Goal: Transaction & Acquisition: Purchase product/service

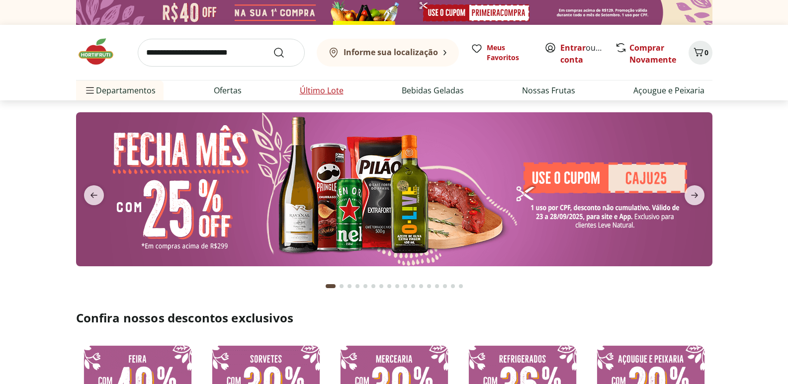
click at [313, 93] on link "Último Lote" at bounding box center [322, 91] width 44 height 12
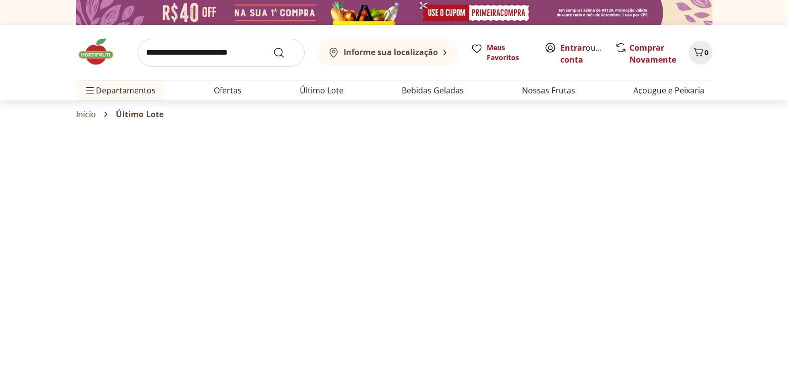
select select "**********"
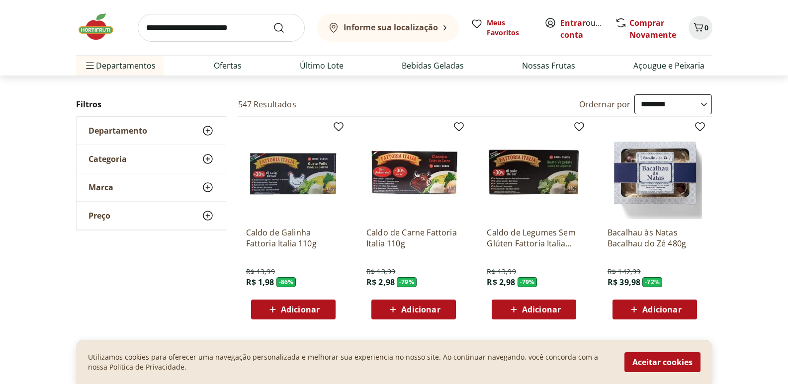
scroll to position [149, 0]
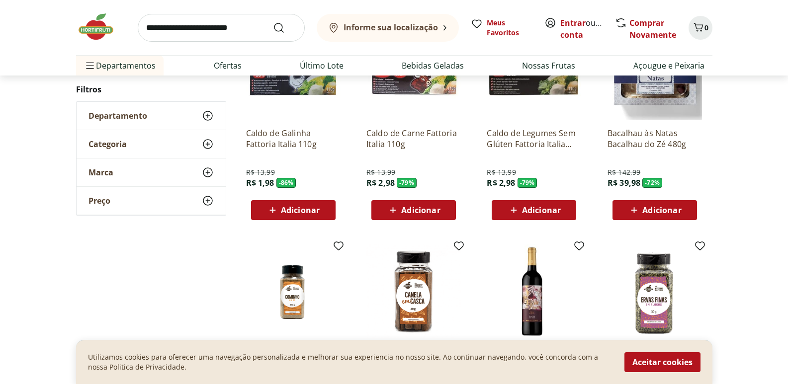
click at [652, 137] on p "Bacalhau às Natas Bacalhau do Zé 480g" at bounding box center [655, 139] width 95 height 22
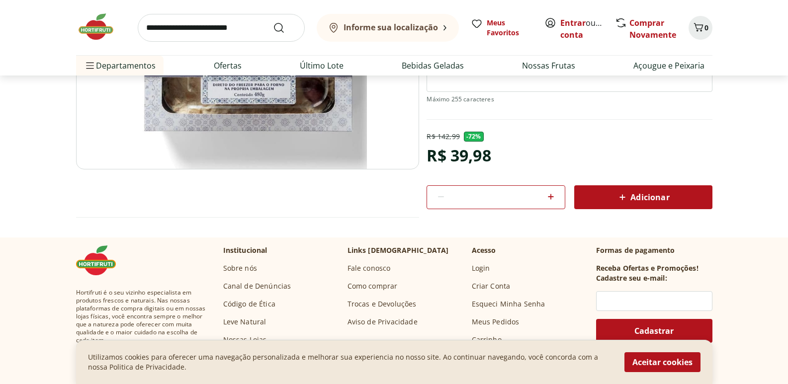
scroll to position [99, 0]
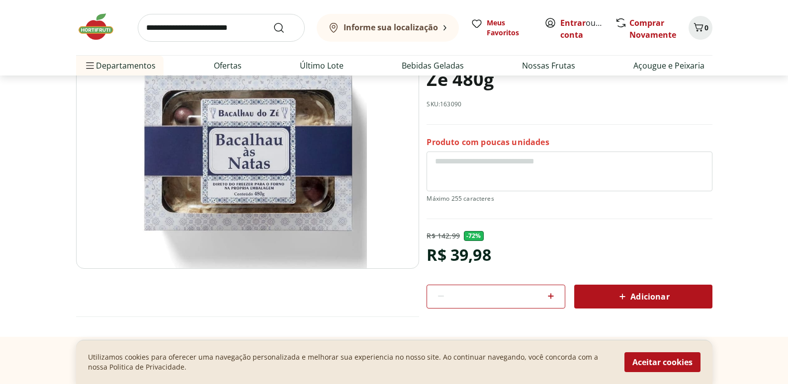
click at [553, 298] on icon at bounding box center [551, 296] width 12 height 12
type input "*"
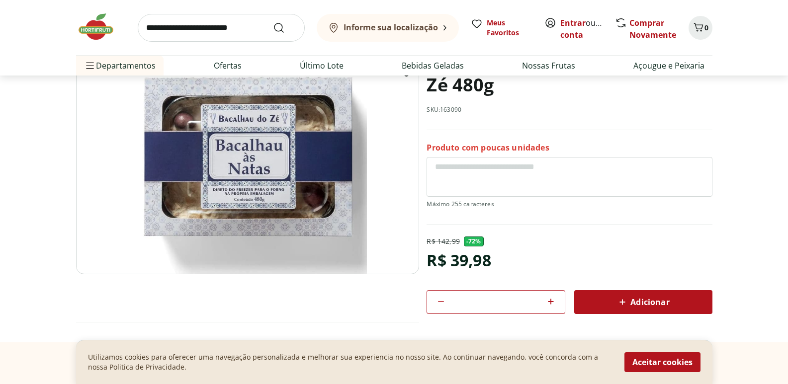
scroll to position [149, 0]
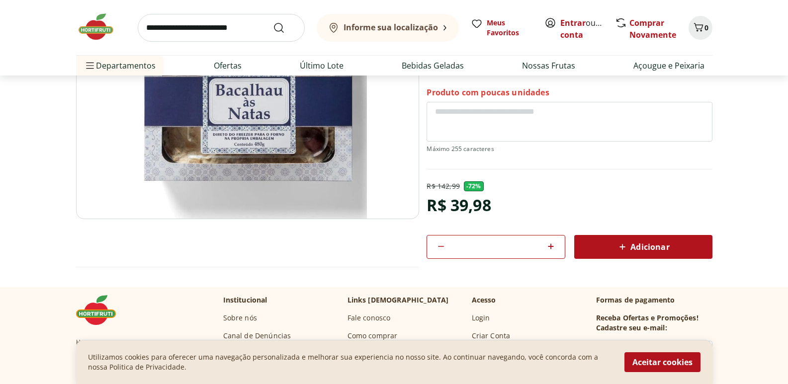
click at [634, 247] on span "Adicionar" at bounding box center [643, 247] width 53 height 12
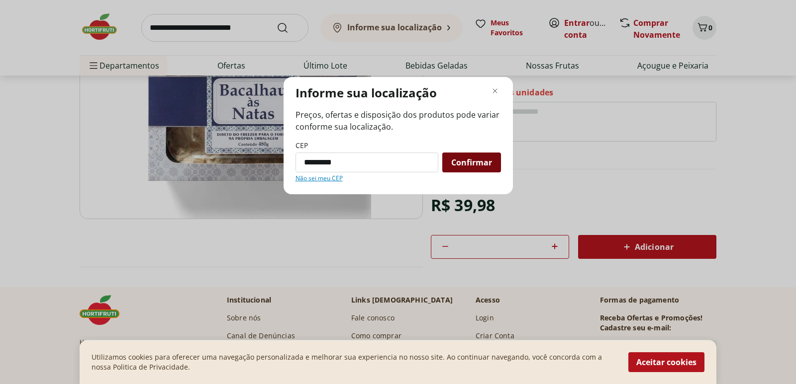
type input "*********"
click at [473, 163] on span "Confirmar" at bounding box center [471, 163] width 41 height 8
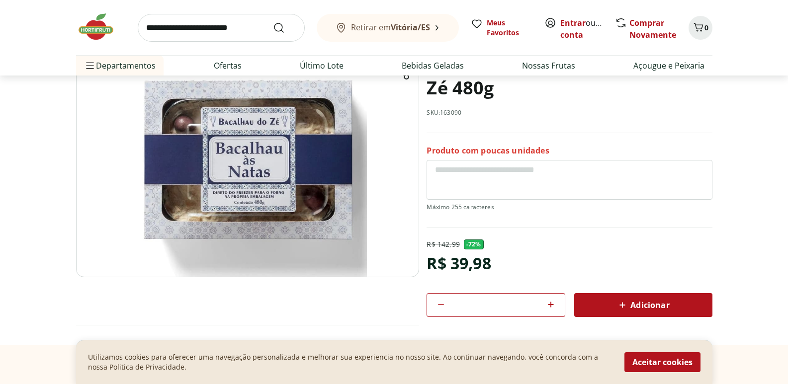
scroll to position [99, 0]
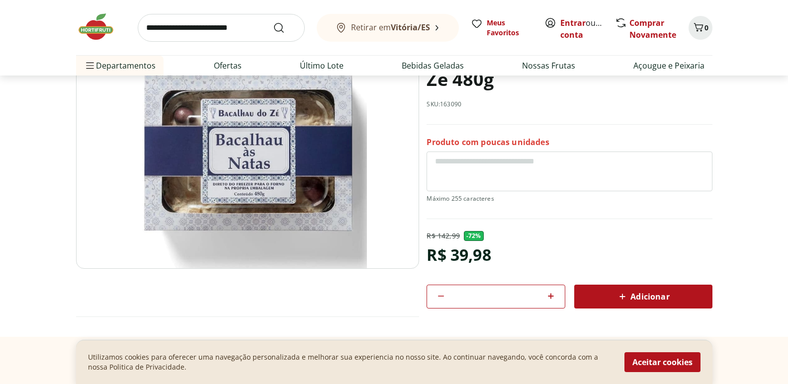
click at [675, 288] on div "Adicionar" at bounding box center [643, 297] width 122 height 18
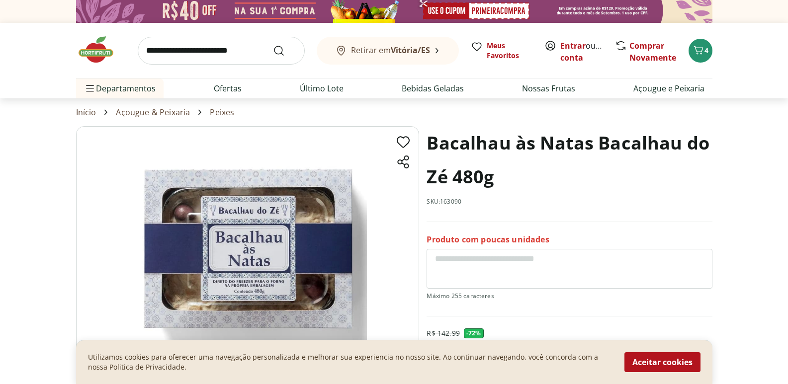
scroll to position [0, 0]
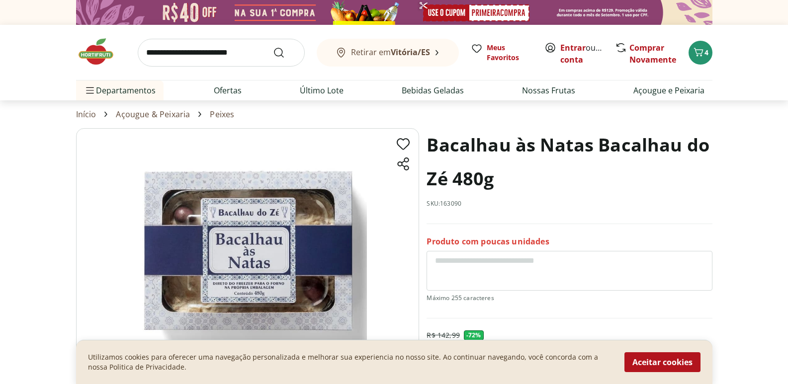
select select "**********"
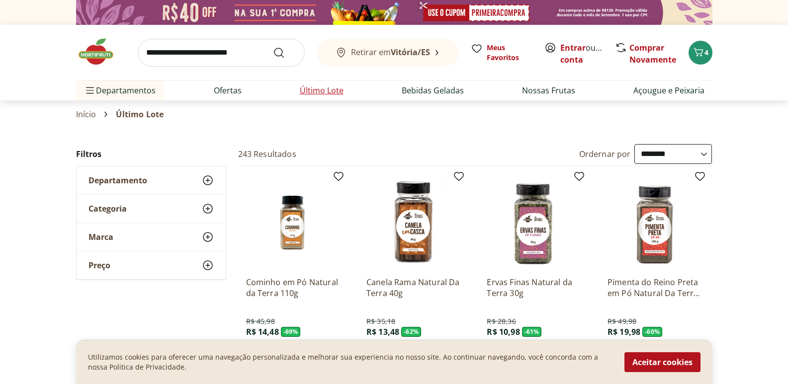
click at [304, 95] on link "Último Lote" at bounding box center [322, 91] width 44 height 12
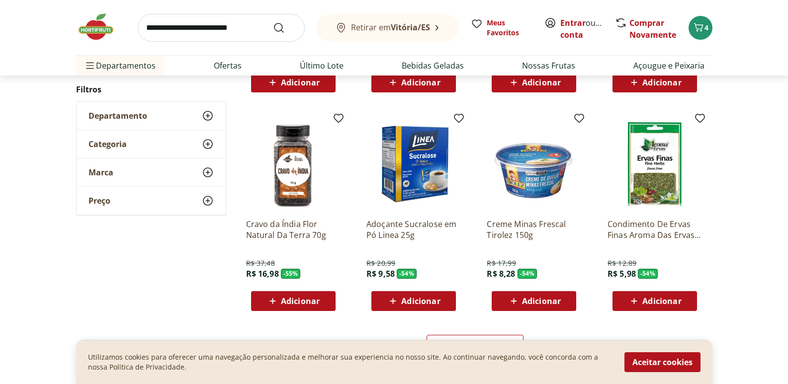
scroll to position [547, 0]
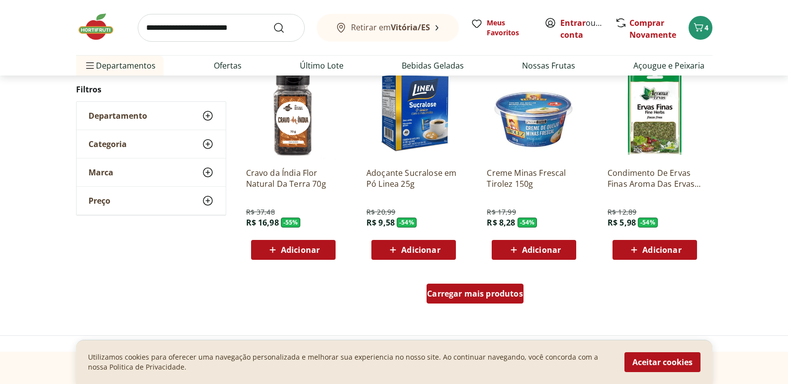
click at [483, 290] on span "Carregar mais produtos" at bounding box center [475, 294] width 96 height 8
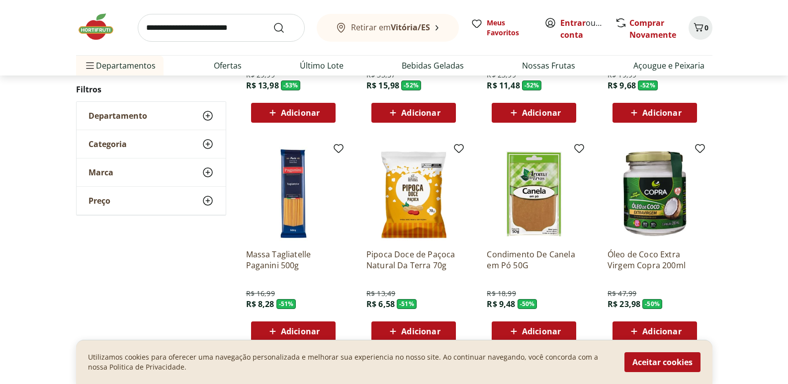
scroll to position [945, 0]
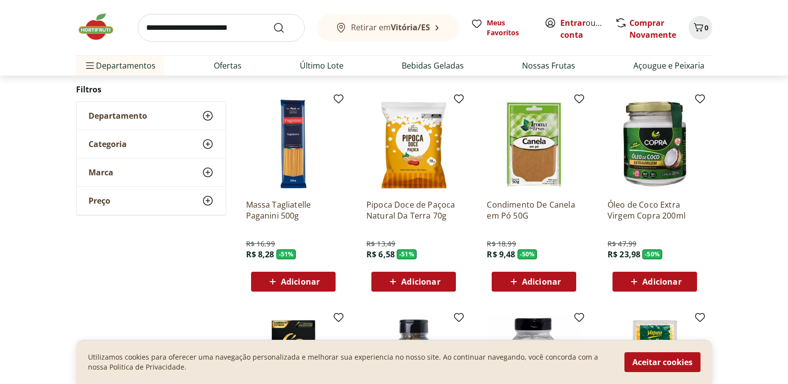
click at [294, 280] on span "Adicionar" at bounding box center [300, 282] width 39 height 8
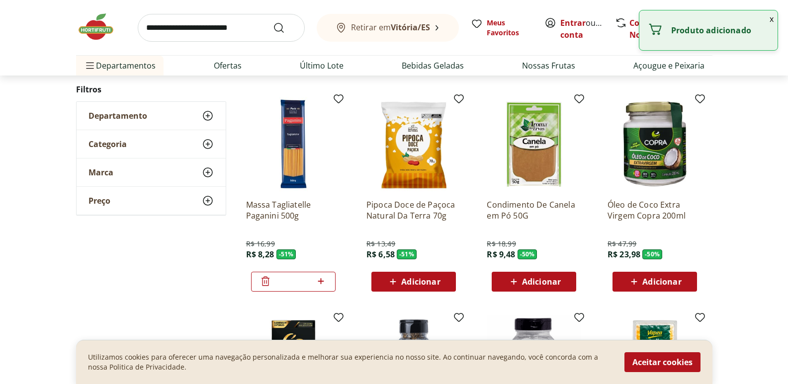
click at [325, 280] on icon at bounding box center [321, 282] width 12 height 12
type input "*"
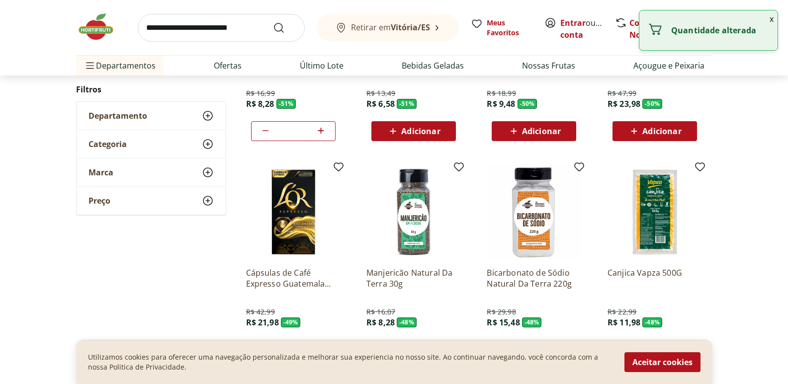
scroll to position [1243, 0]
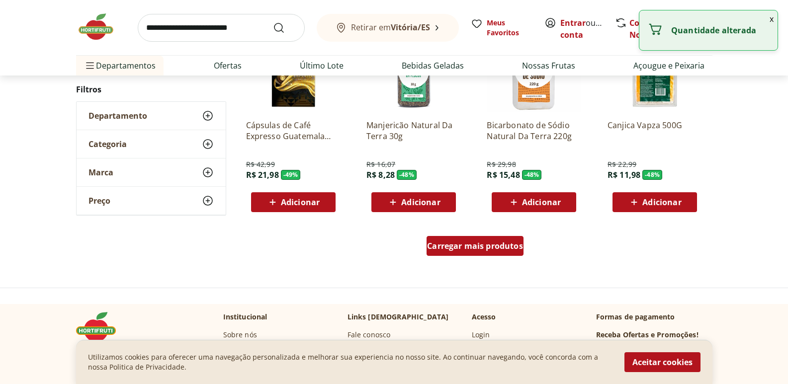
click at [476, 250] on span "Carregar mais produtos" at bounding box center [475, 246] width 96 height 8
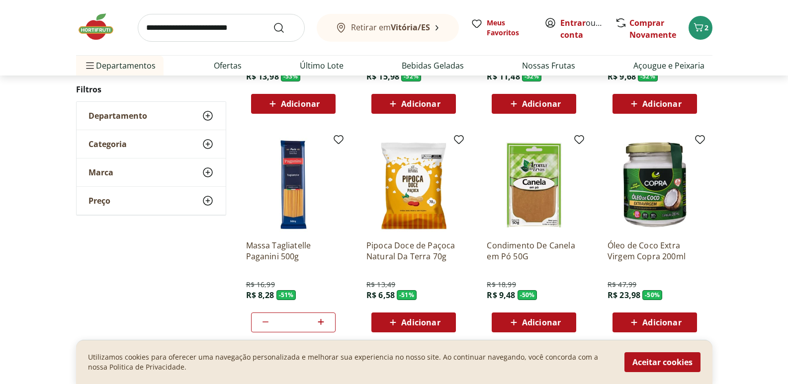
scroll to position [796, 0]
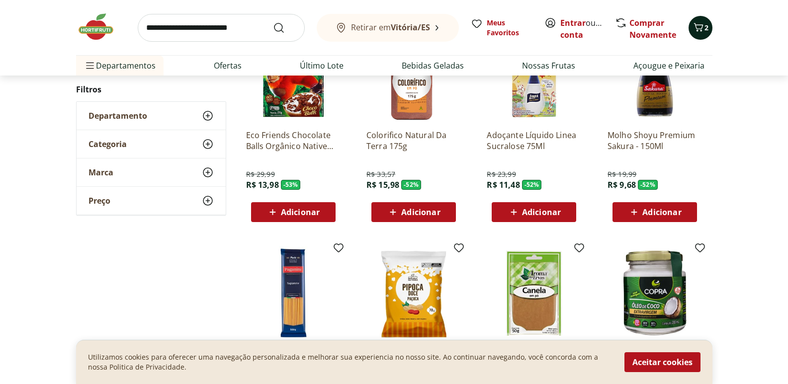
click at [705, 28] on span "2" at bounding box center [707, 27] width 4 height 9
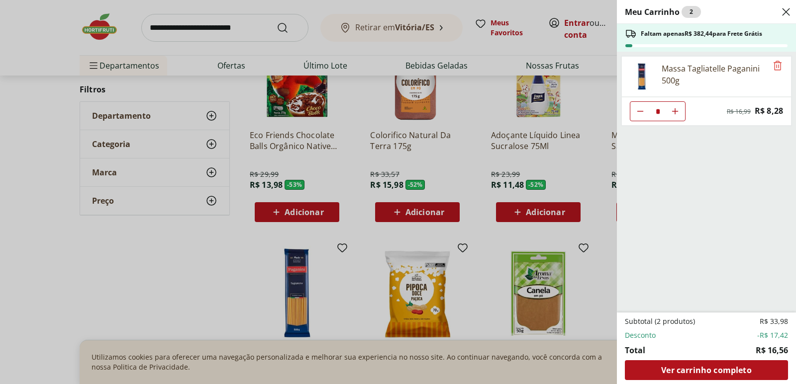
click at [781, 14] on icon "Close" at bounding box center [786, 12] width 12 height 12
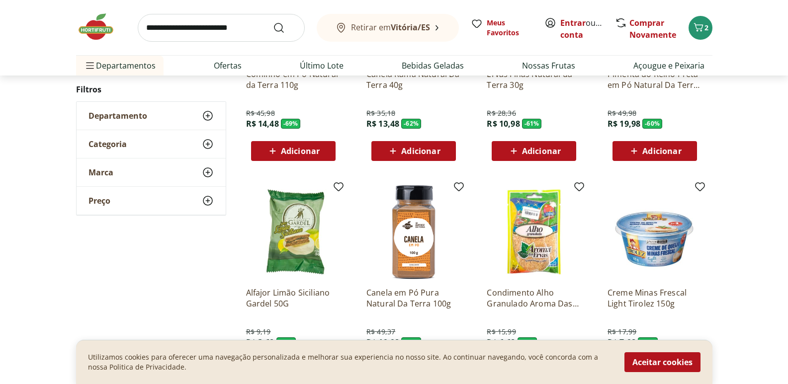
scroll to position [0, 0]
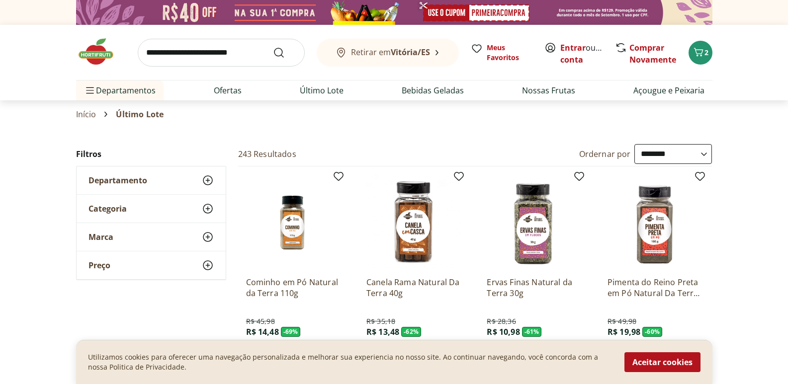
click at [254, 53] on input "search" at bounding box center [221, 53] width 167 height 28
type input "********"
click at [273, 47] on button "Submit Search" at bounding box center [285, 53] width 24 height 12
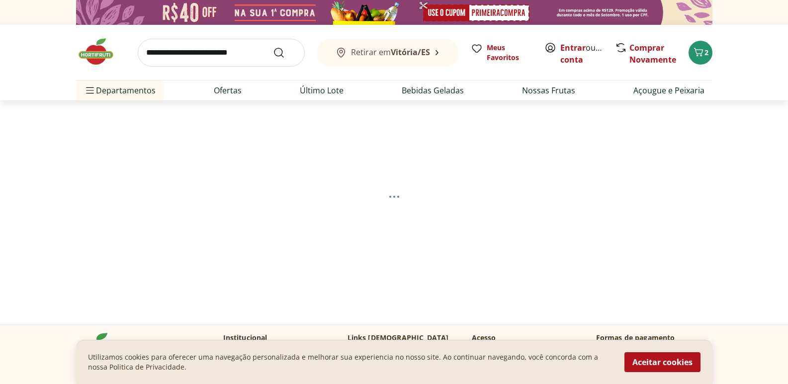
select select "**********"
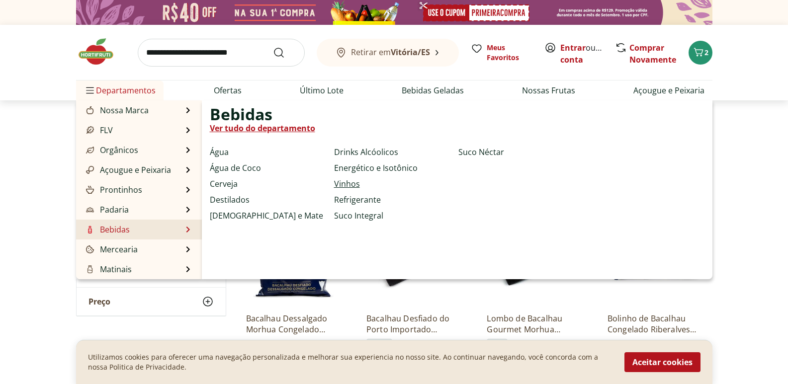
click at [344, 179] on link "Vinhos" at bounding box center [347, 184] width 26 height 12
select select "**********"
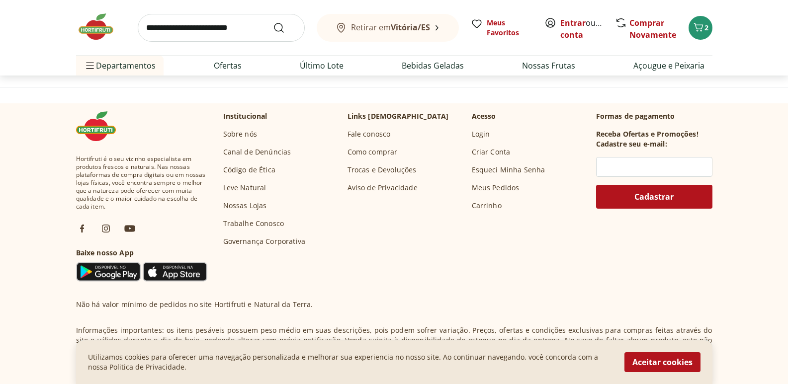
scroll to position [547, 0]
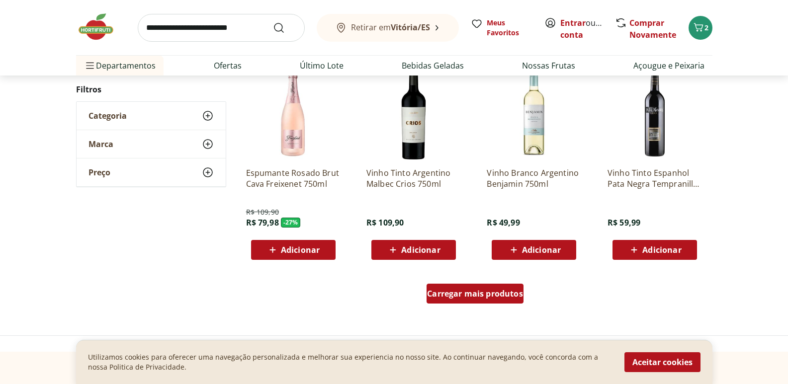
click at [470, 290] on span "Carregar mais produtos" at bounding box center [475, 294] width 96 height 8
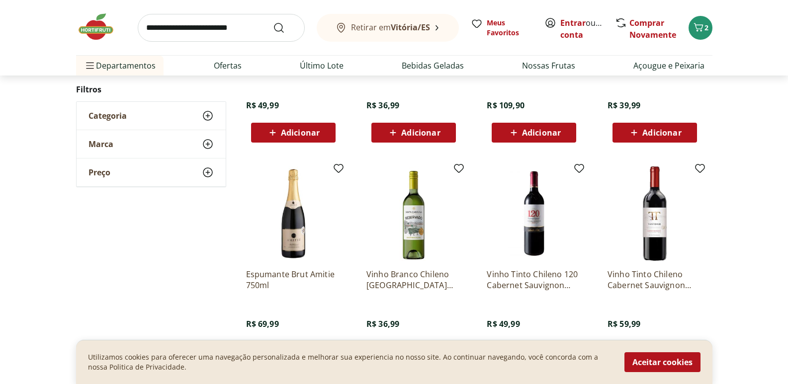
scroll to position [1243, 0]
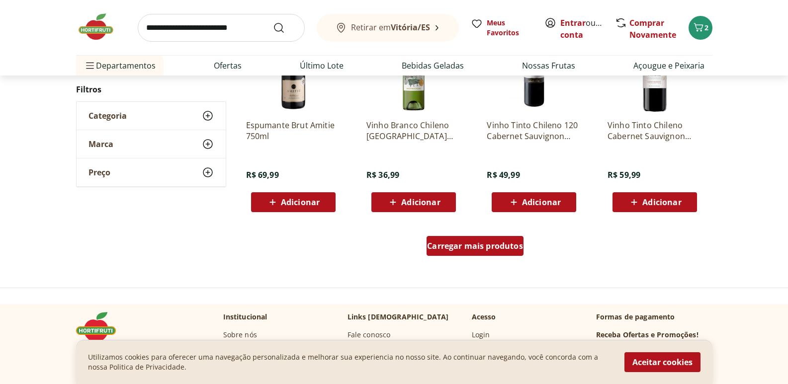
click at [482, 250] on span "Carregar mais produtos" at bounding box center [475, 246] width 96 height 8
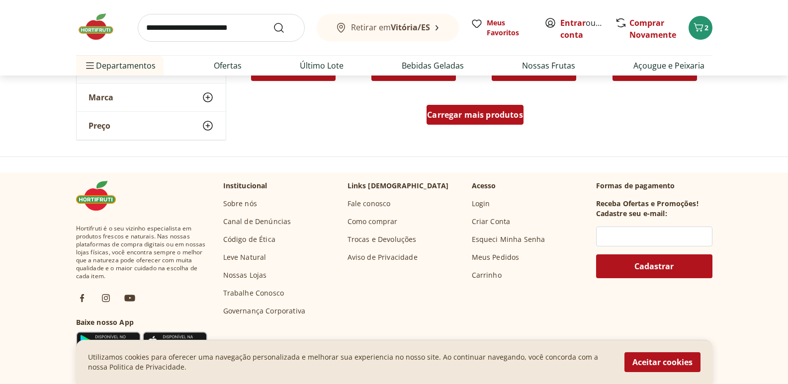
scroll to position [1890, 0]
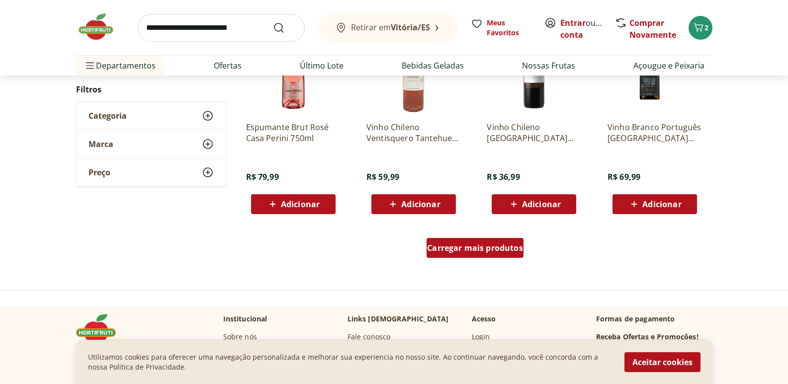
click at [482, 250] on span "Carregar mais produtos" at bounding box center [475, 248] width 96 height 8
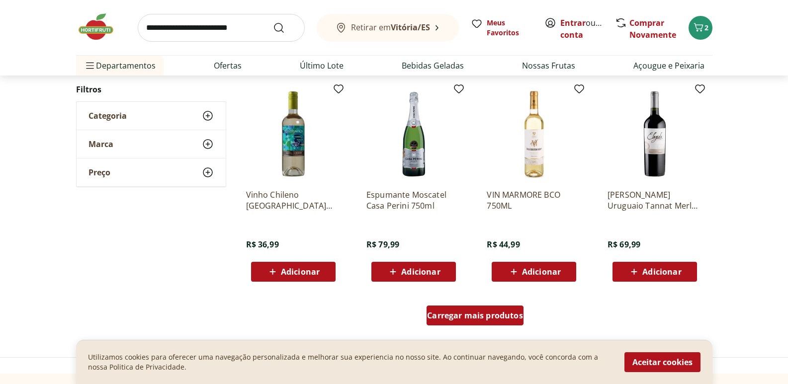
scroll to position [2487, 0]
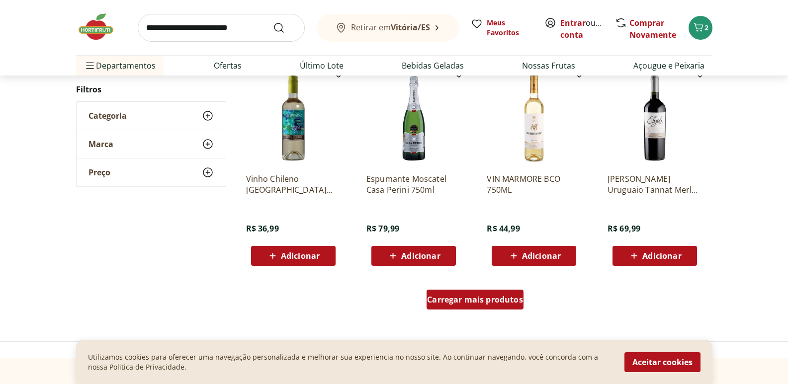
click at [485, 303] on span "Carregar mais produtos" at bounding box center [475, 300] width 96 height 8
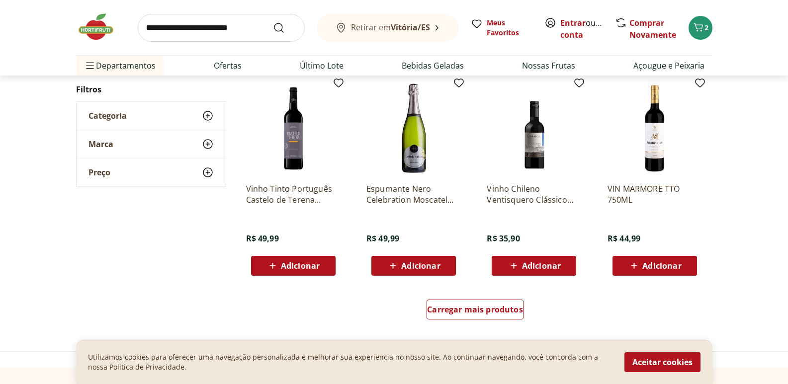
scroll to position [3183, 0]
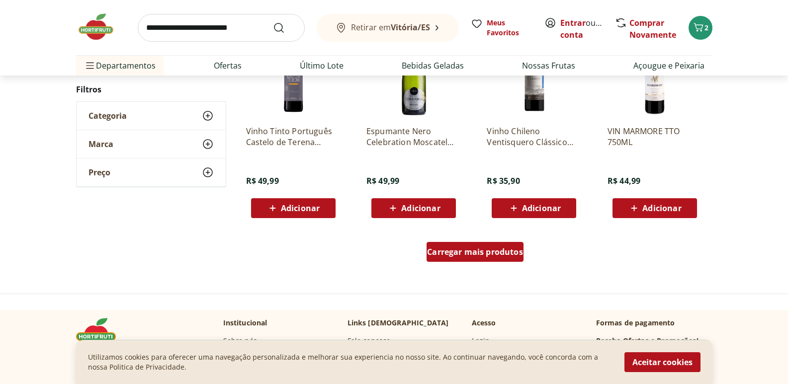
click at [478, 253] on span "Carregar mais produtos" at bounding box center [475, 252] width 96 height 8
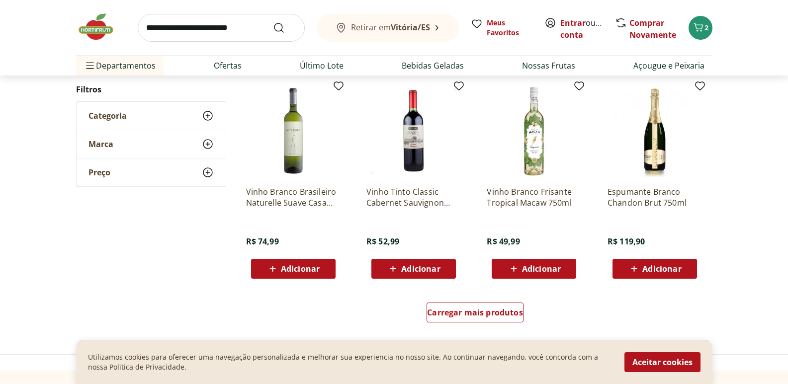
scroll to position [3780, 0]
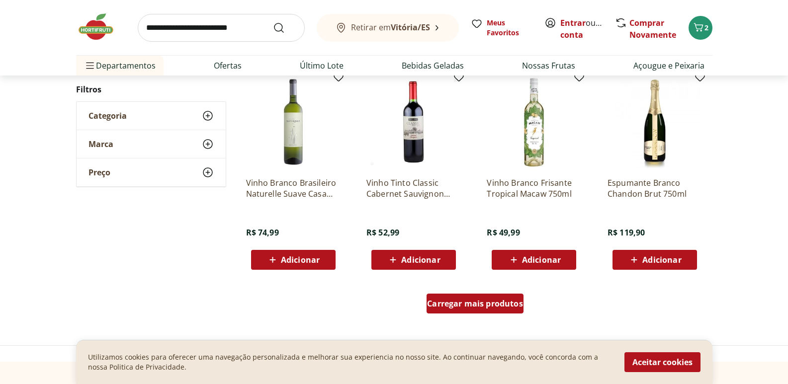
click at [456, 305] on span "Carregar mais produtos" at bounding box center [475, 304] width 96 height 8
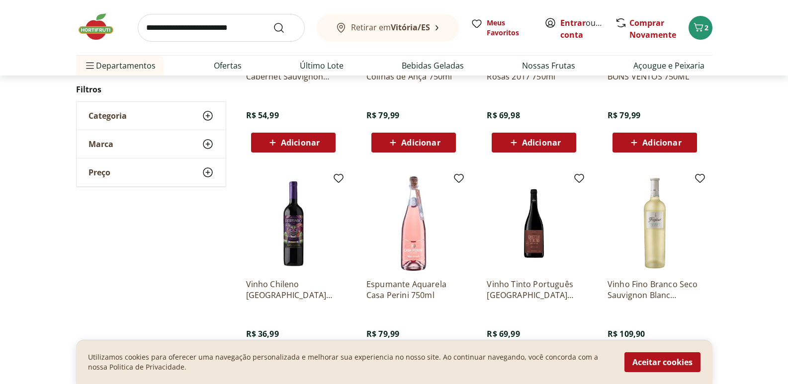
scroll to position [4427, 0]
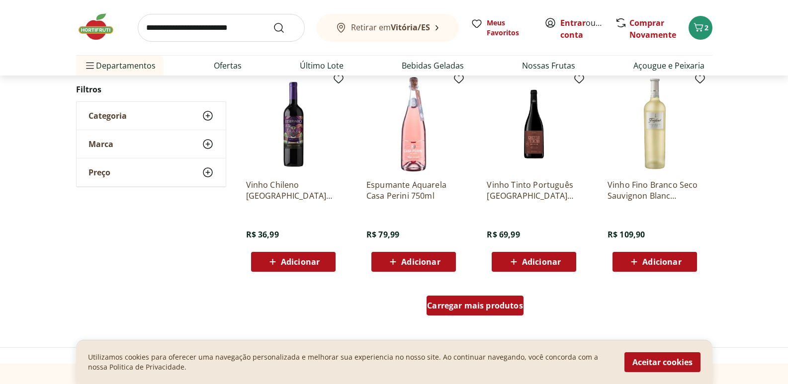
click at [476, 302] on span "Carregar mais produtos" at bounding box center [475, 306] width 96 height 8
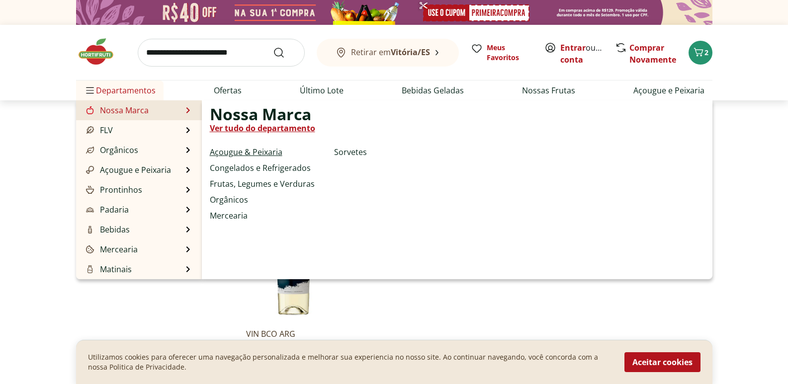
click at [259, 148] on link "Açougue & Peixaria" at bounding box center [246, 152] width 73 height 12
select select "**********"
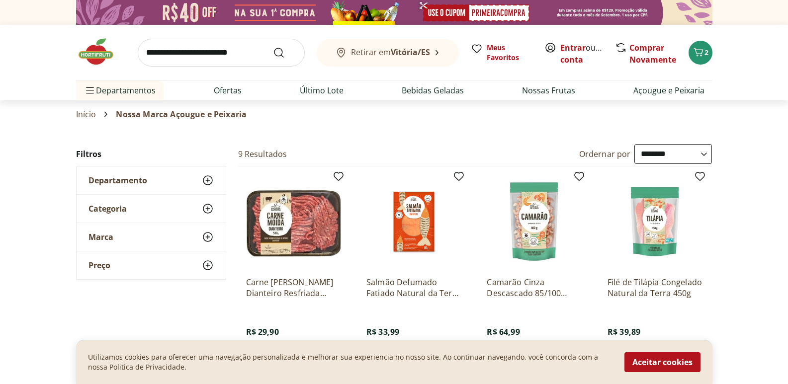
click at [210, 178] on use at bounding box center [208, 181] width 12 height 12
click at [92, 58] on img at bounding box center [101, 52] width 50 height 30
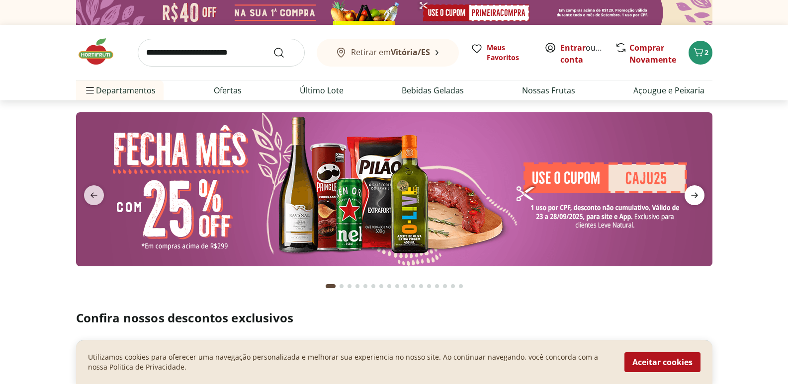
click at [704, 190] on span "next" at bounding box center [695, 196] width 20 height 20
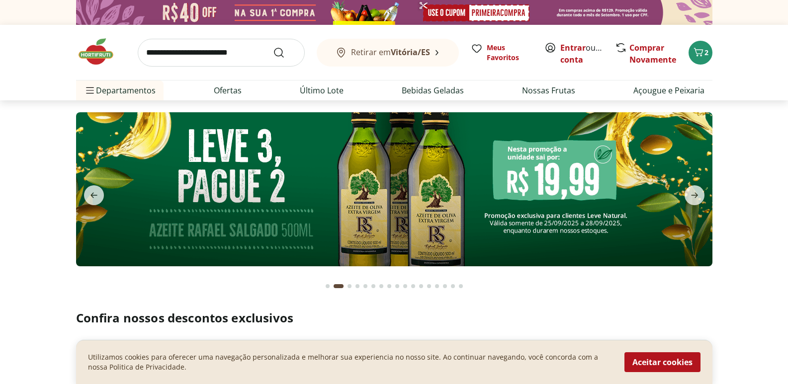
click at [447, 204] on img at bounding box center [394, 189] width 637 height 154
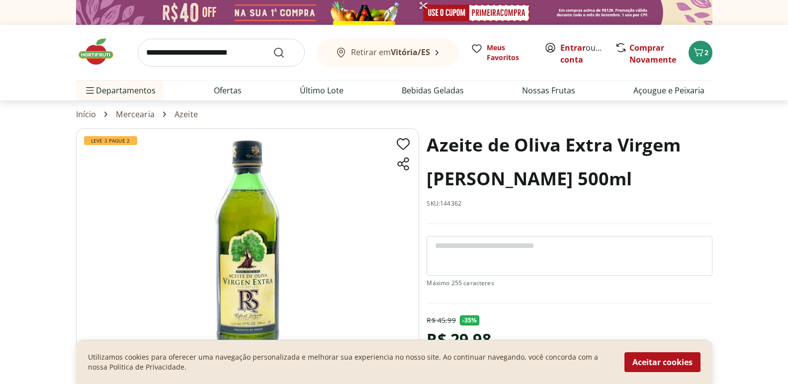
click at [101, 46] on img at bounding box center [101, 52] width 50 height 30
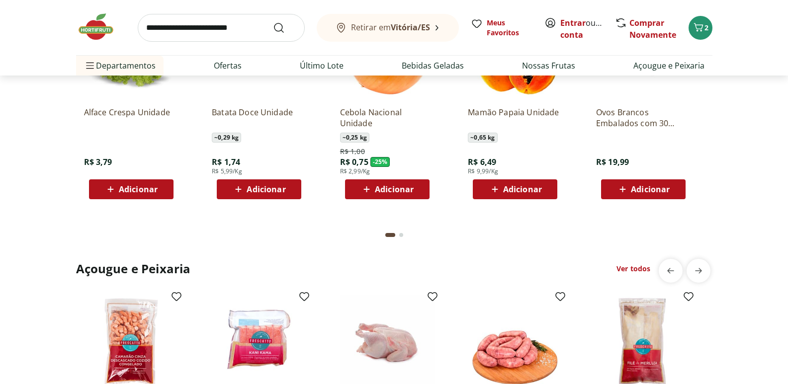
scroll to position [1343, 0]
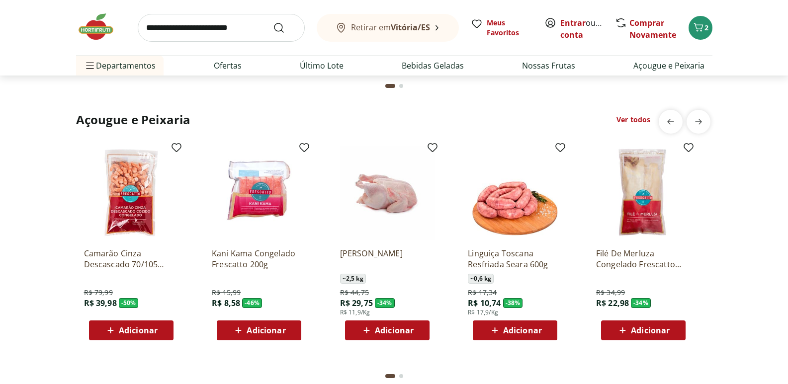
click at [124, 265] on p "Camarão Cinza Descascado 70/105 Congelado Frescatto 400g" at bounding box center [131, 259] width 95 height 22
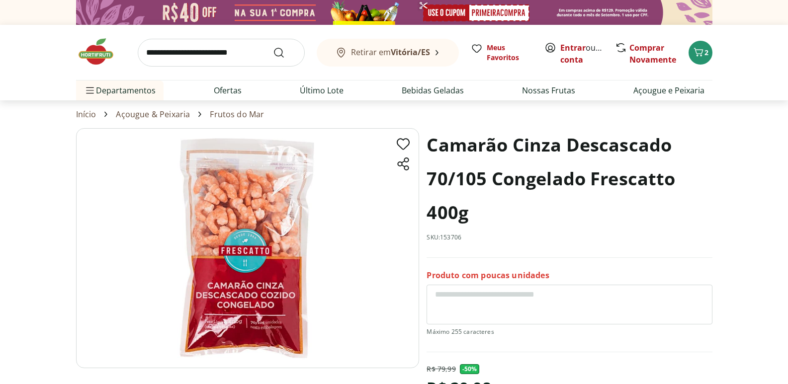
click at [194, 51] on input "search" at bounding box center [221, 53] width 167 height 28
type input "*******"
click at [273, 47] on button "Submit Search" at bounding box center [285, 53] width 24 height 12
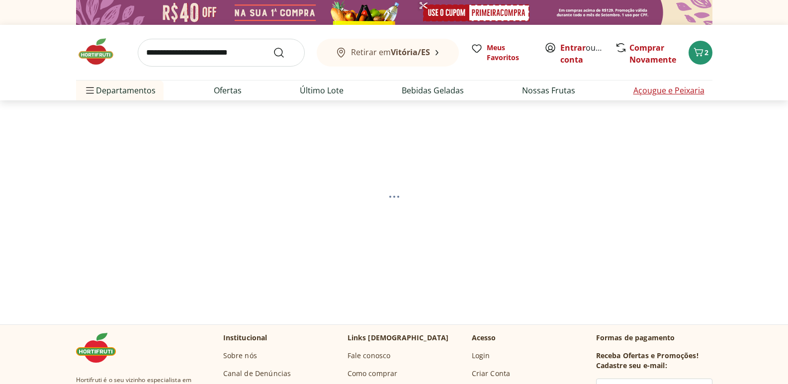
select select "**********"
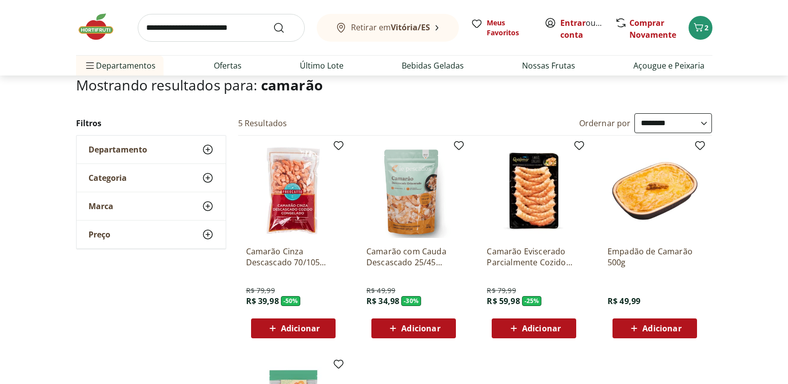
scroll to position [50, 0]
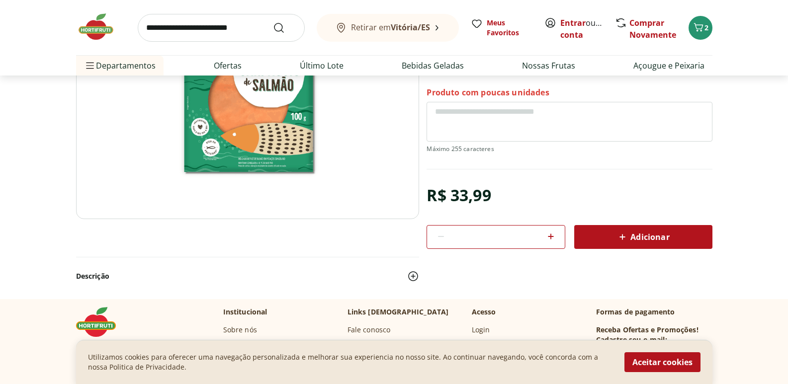
scroll to position [50, 0]
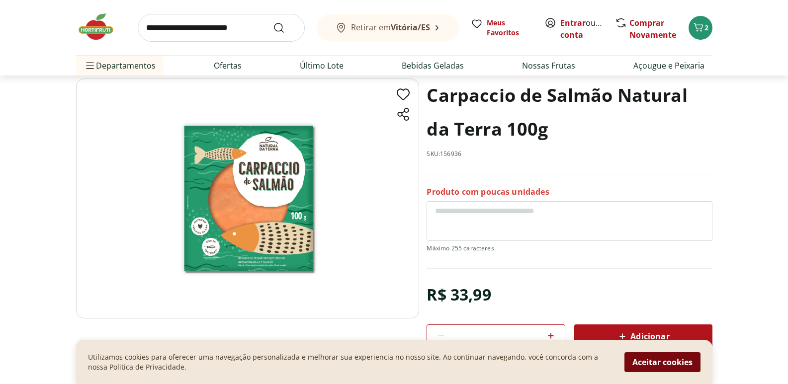
click at [682, 365] on button "Aceitar cookies" at bounding box center [663, 363] width 76 height 20
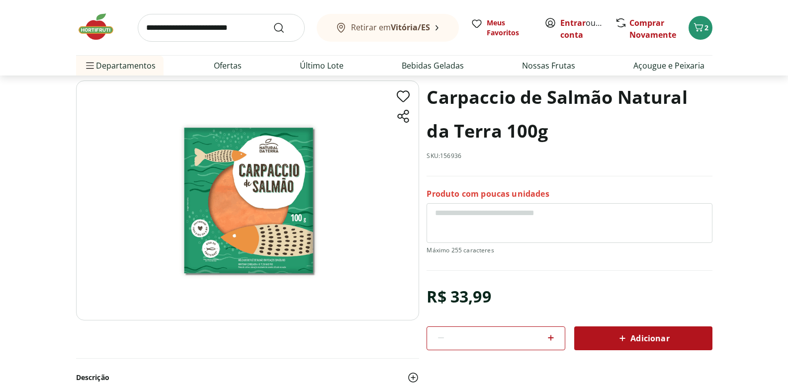
scroll to position [0, 0]
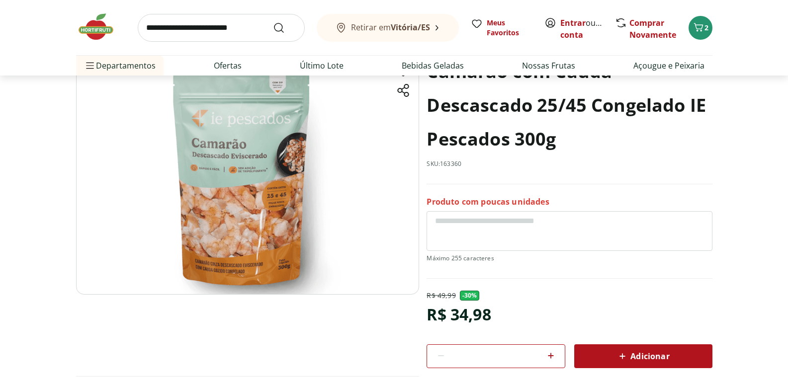
scroll to position [50, 0]
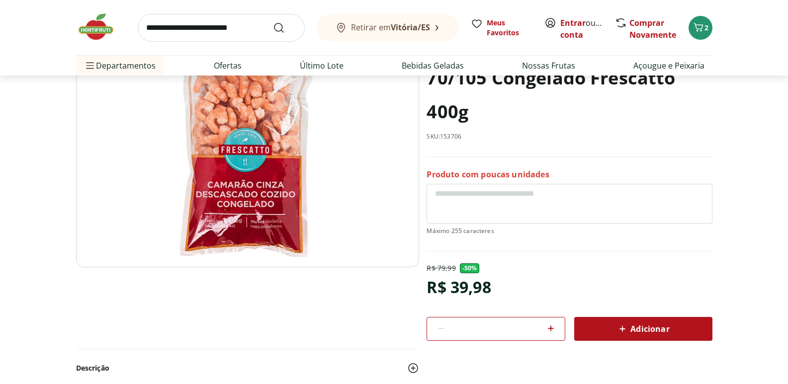
scroll to position [149, 0]
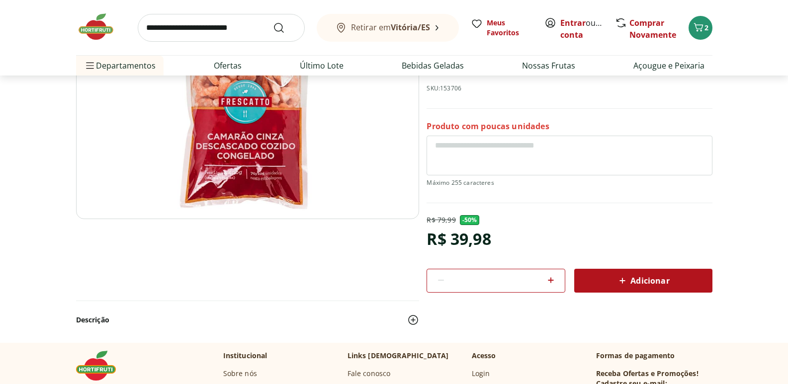
click at [555, 283] on icon at bounding box center [551, 281] width 12 height 12
type input "*"
click at [697, 25] on icon "Carrinho" at bounding box center [698, 27] width 9 height 8
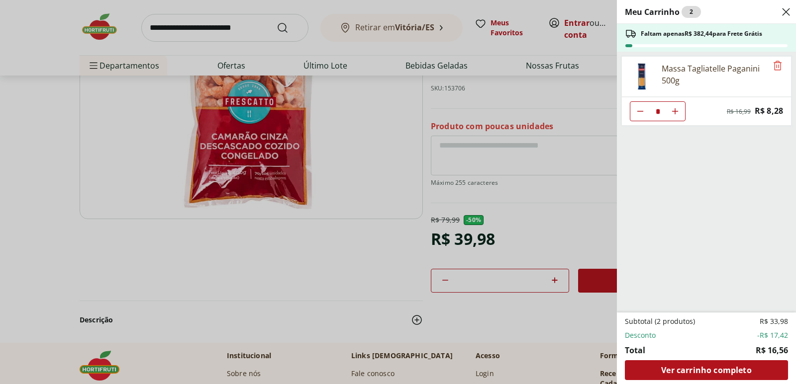
click at [599, 282] on div "Meu Carrinho 2 Faltam apenas R$ 382,44 para Frete Grátis Massa Tagliatelle Paga…" at bounding box center [398, 192] width 796 height 384
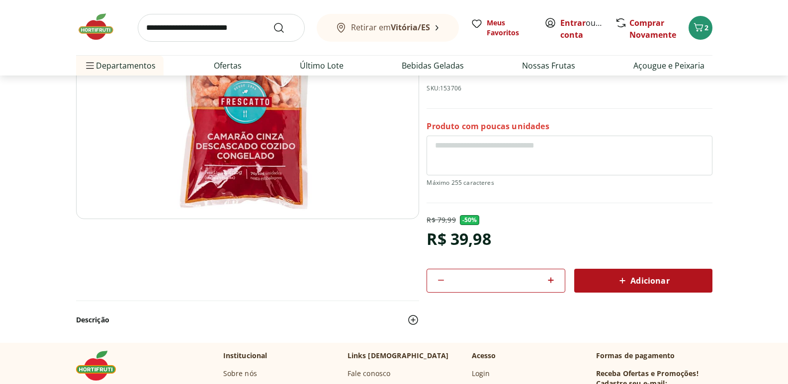
click at [599, 282] on div "Adicionar" at bounding box center [643, 281] width 122 height 18
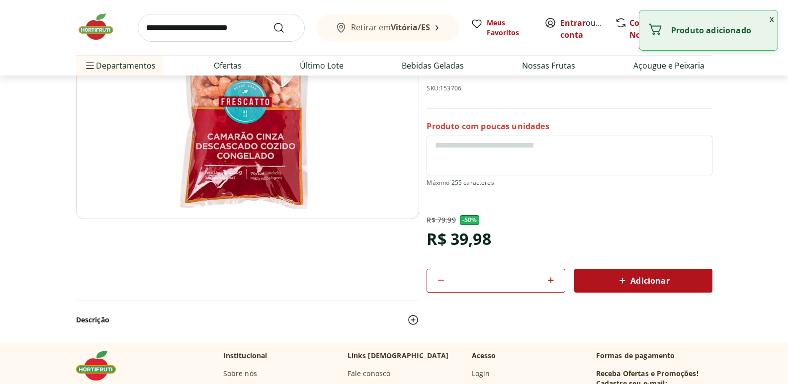
scroll to position [0, 0]
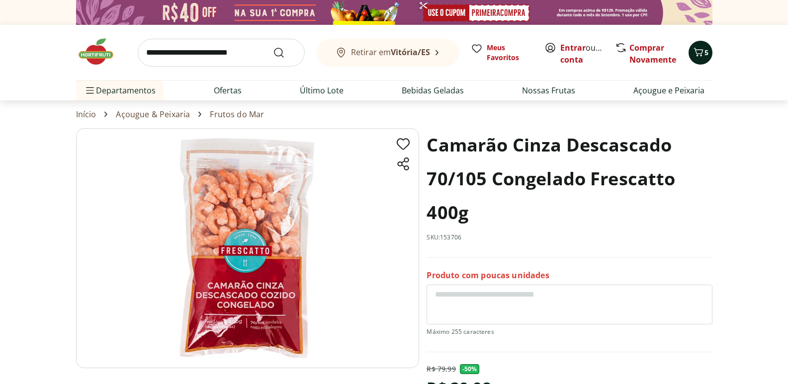
click at [705, 51] on span "5" at bounding box center [707, 52] width 4 height 9
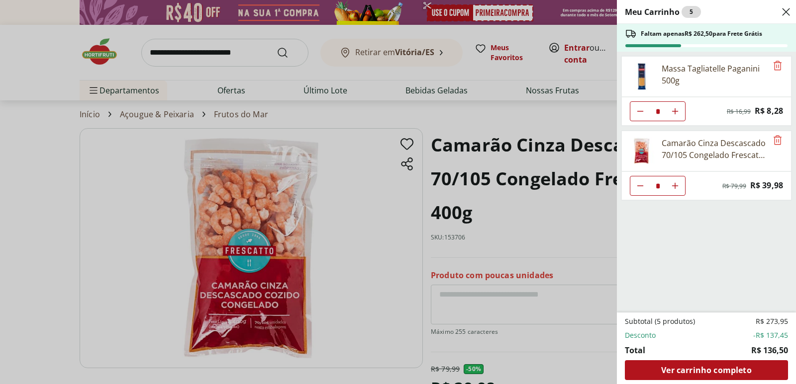
click at [233, 56] on div "Meu Carrinho 5 Faltam apenas R$ 262,50 para Frete Grátis Massa Tagliatelle Paga…" at bounding box center [398, 192] width 796 height 384
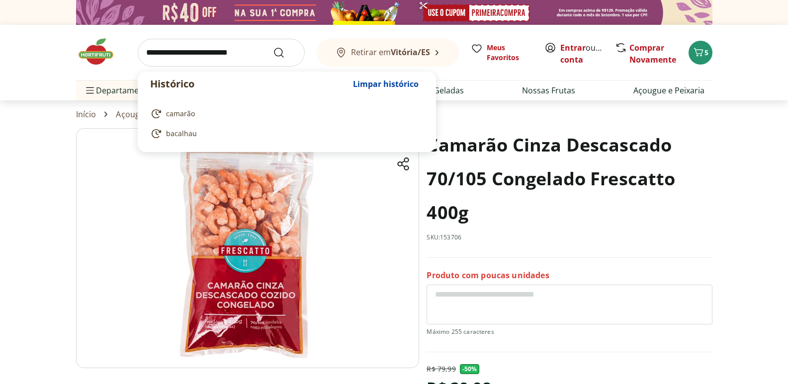
click at [244, 56] on input "search" at bounding box center [221, 53] width 167 height 28
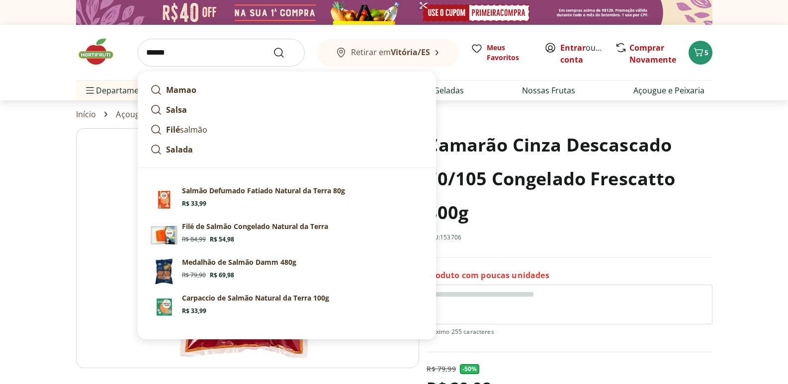
type input "******"
click at [273, 47] on button "Submit Search" at bounding box center [285, 53] width 24 height 12
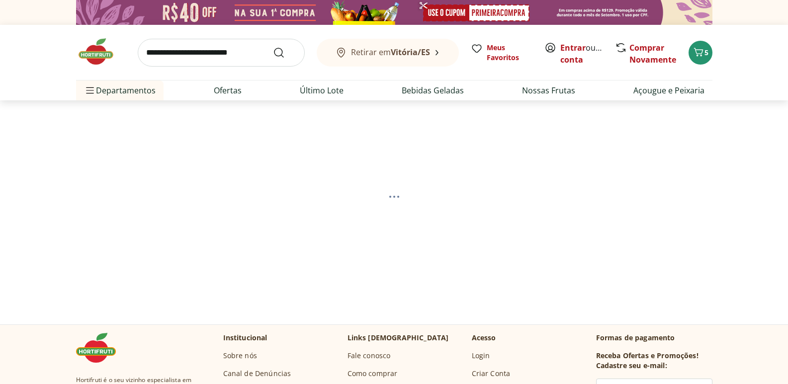
select select "**********"
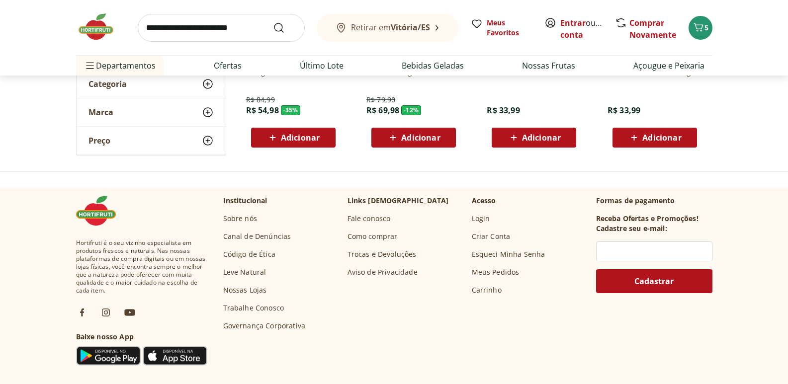
scroll to position [149, 0]
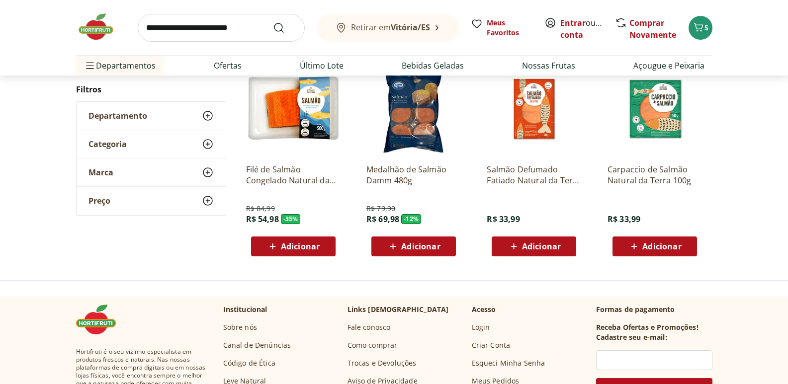
click at [655, 244] on span "Adicionar" at bounding box center [662, 247] width 39 height 8
click at [683, 251] on icon at bounding box center [682, 246] width 12 height 12
type input "*"
click at [703, 27] on icon "Carrinho" at bounding box center [699, 27] width 12 height 12
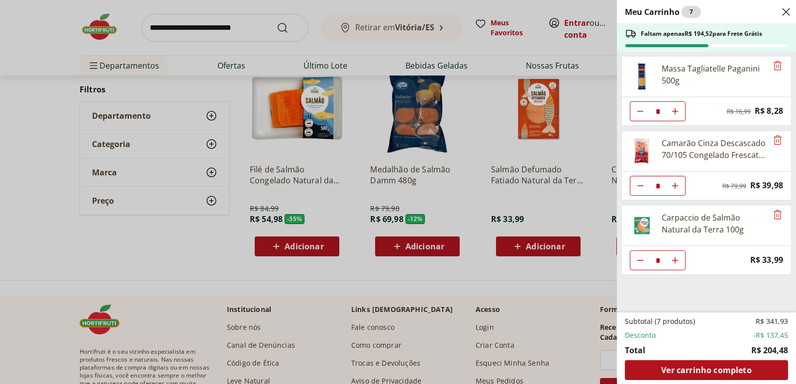
click at [296, 242] on div "Meu Carrinho 7 Faltam apenas R$ 194,52 para Frete Grátis Massa Tagliatelle Paga…" at bounding box center [398, 192] width 796 height 384
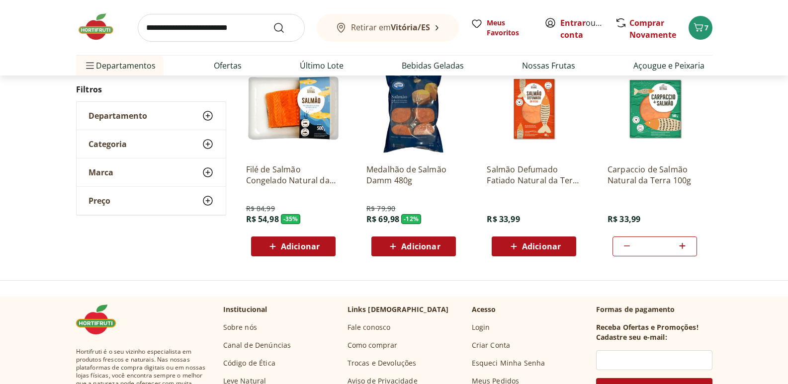
click at [296, 243] on span "Adicionar" at bounding box center [300, 247] width 39 height 8
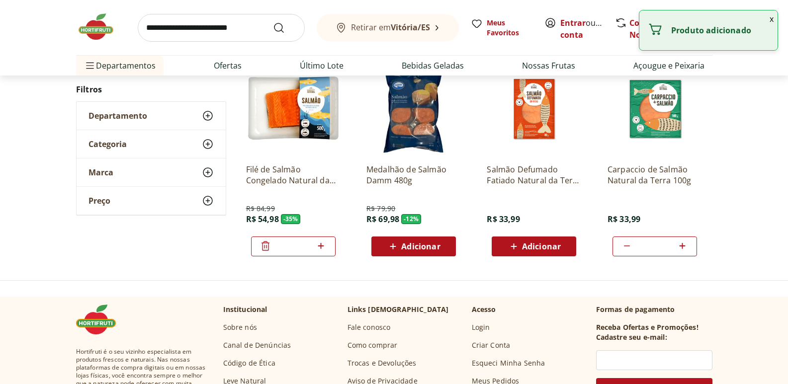
click at [316, 244] on icon at bounding box center [321, 246] width 12 height 12
type input "*"
click at [777, 20] on button "x" at bounding box center [772, 18] width 12 height 17
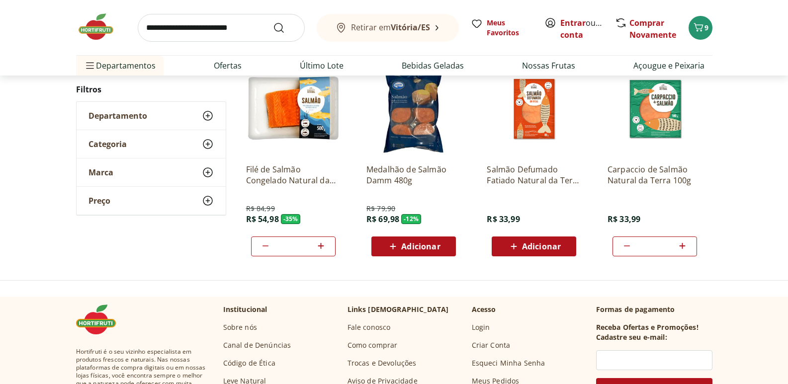
scroll to position [0, 0]
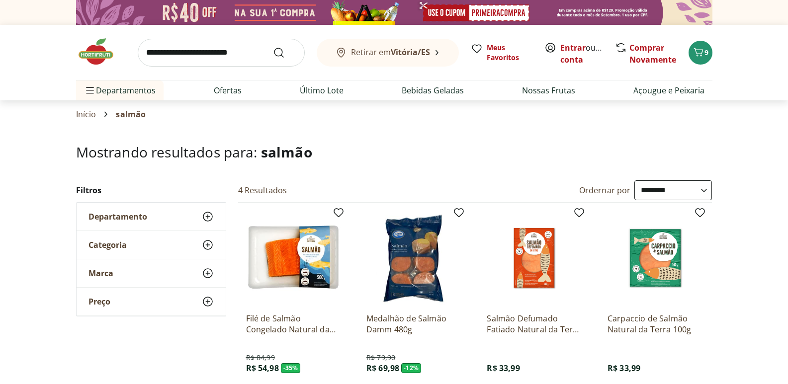
click at [195, 49] on input "search" at bounding box center [221, 53] width 167 height 28
type input "********"
click at [273, 47] on button "Submit Search" at bounding box center [285, 53] width 24 height 12
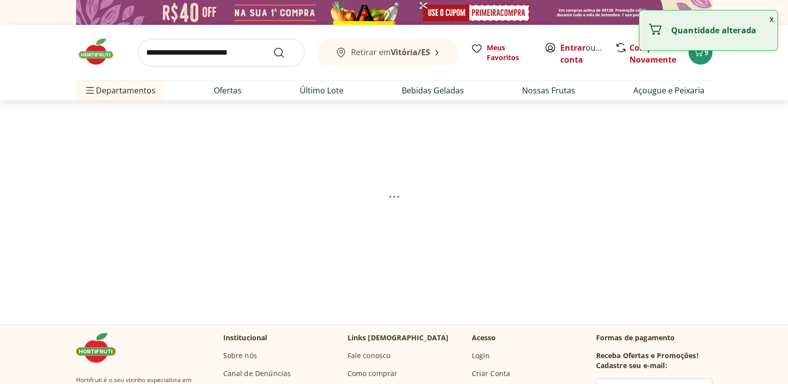
select select "**********"
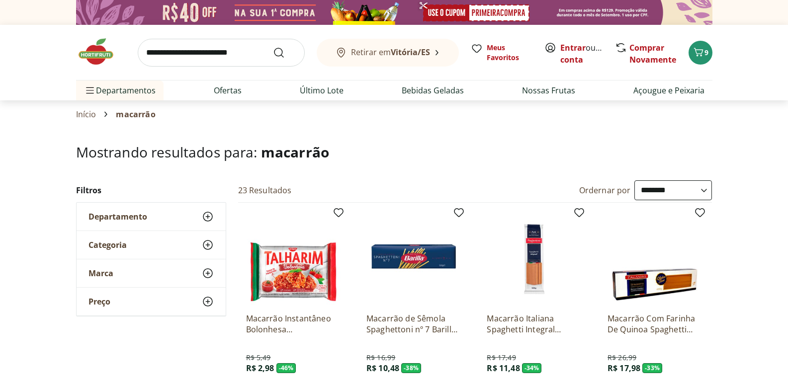
click at [669, 186] on select "**********" at bounding box center [674, 191] width 78 height 20
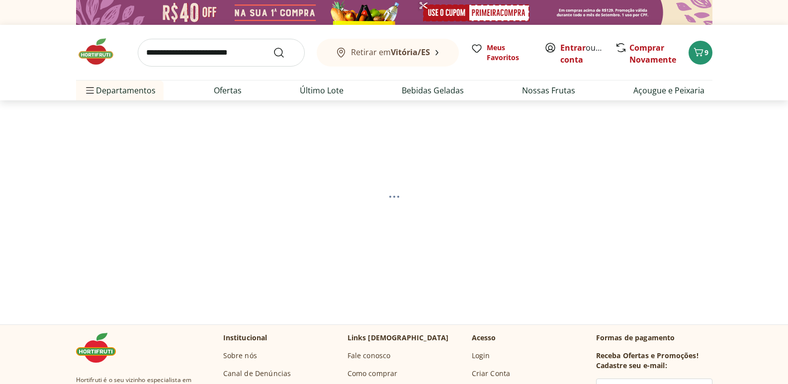
select select "*********"
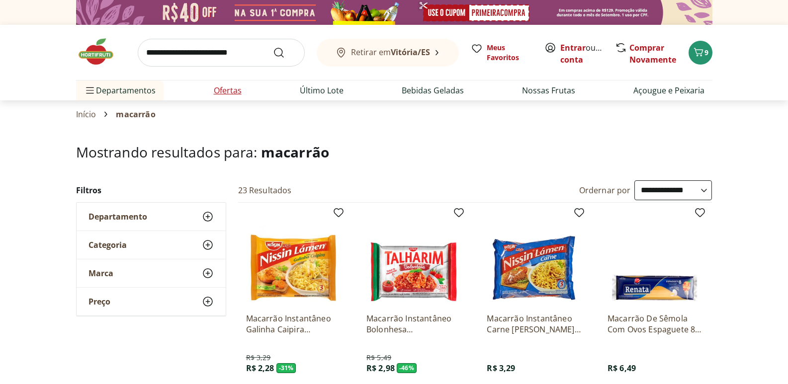
click at [241, 94] on link "Ofertas" at bounding box center [228, 91] width 28 height 12
select select "**********"
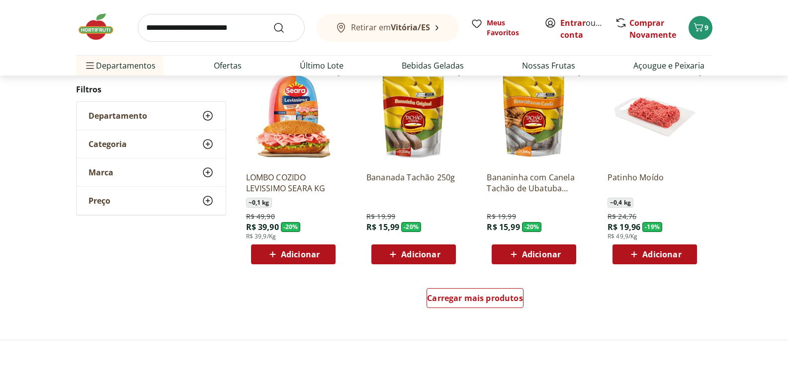
scroll to position [597, 0]
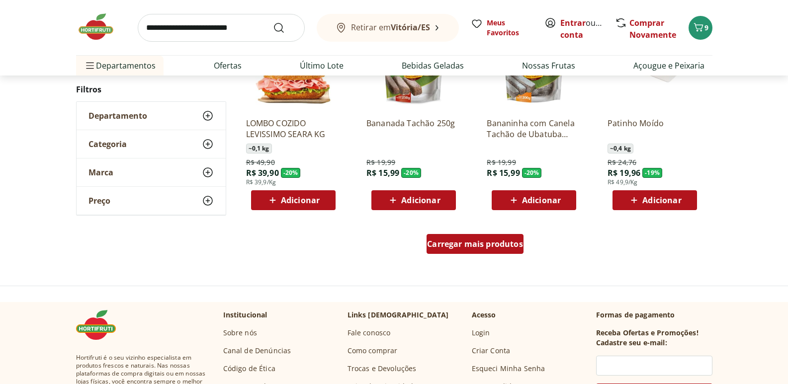
click at [492, 244] on span "Carregar mais produtos" at bounding box center [475, 244] width 96 height 8
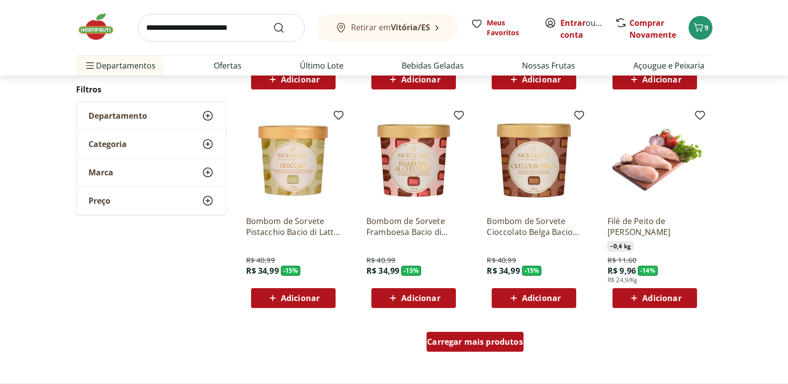
scroll to position [1194, 0]
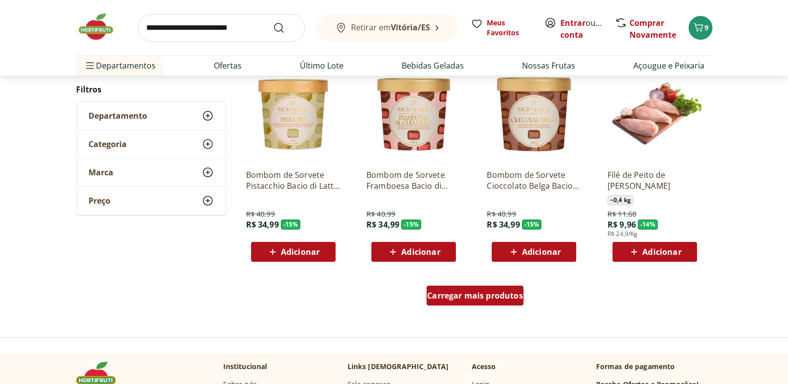
click at [495, 295] on span "Carregar mais produtos" at bounding box center [475, 296] width 96 height 8
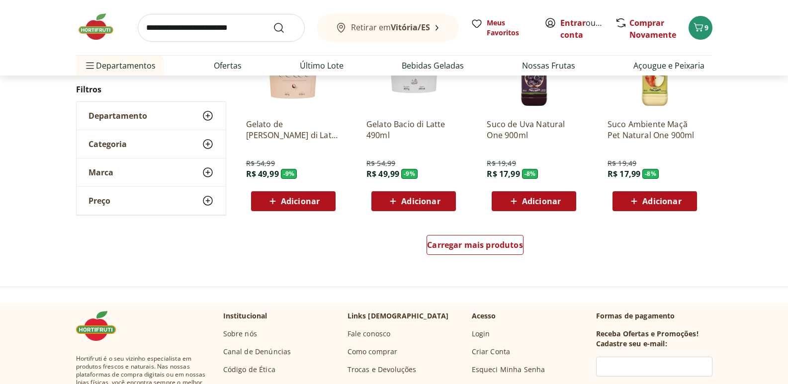
scroll to position [1940, 0]
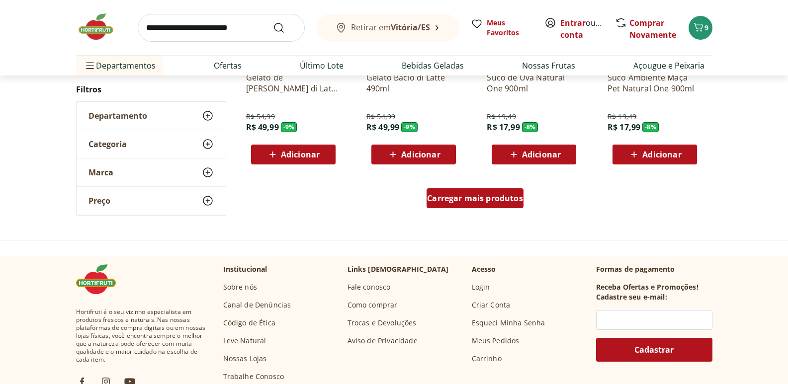
click at [468, 197] on span "Carregar mais produtos" at bounding box center [475, 198] width 96 height 8
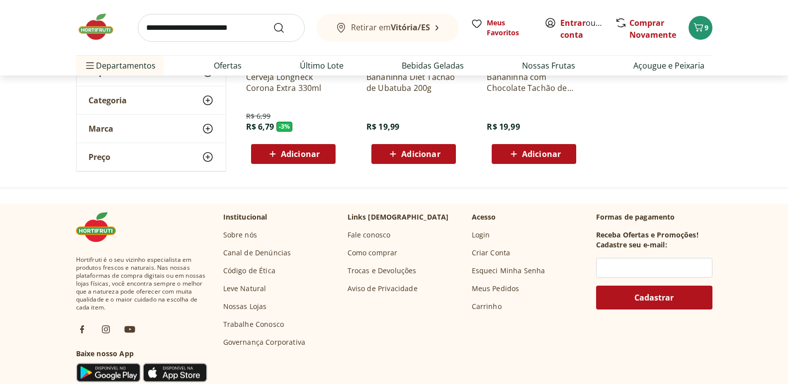
scroll to position [493, 0]
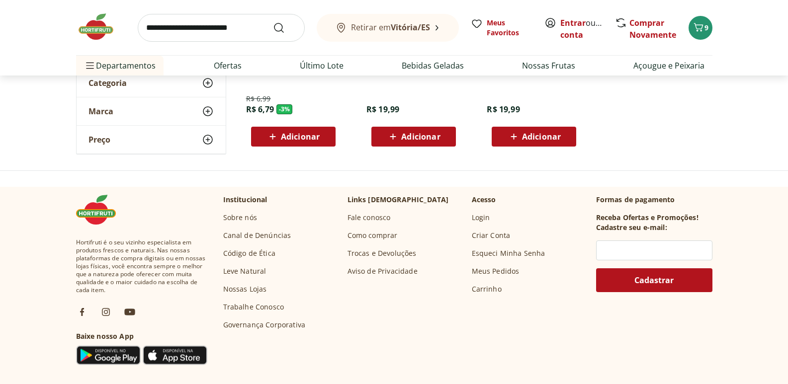
click at [273, 131] on icon at bounding box center [273, 137] width 12 height 12
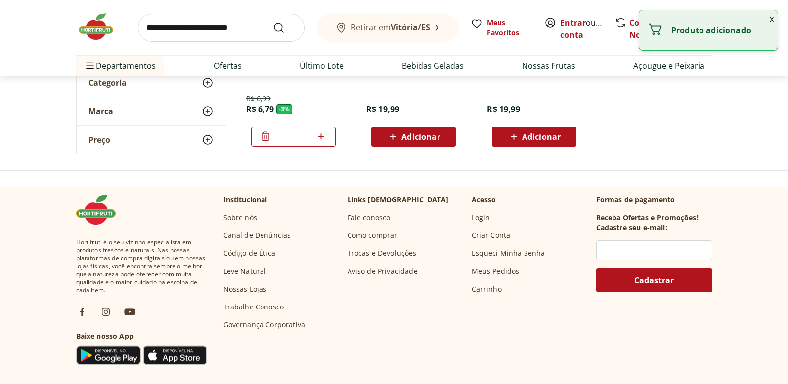
click at [321, 136] on icon at bounding box center [321, 136] width 6 height 6
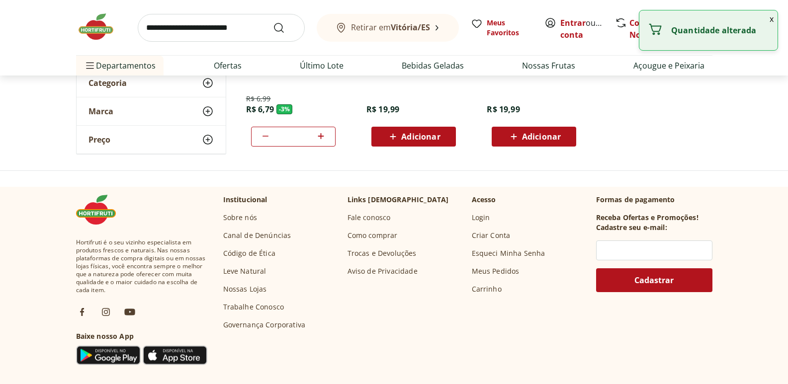
click at [321, 136] on icon at bounding box center [321, 136] width 6 height 6
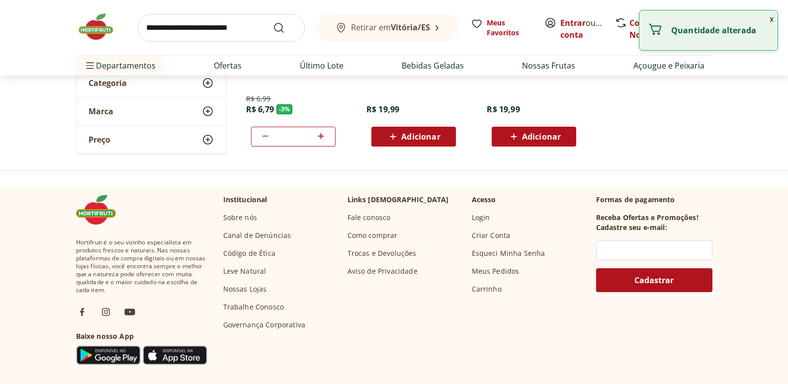
click at [321, 136] on icon at bounding box center [321, 136] width 6 height 6
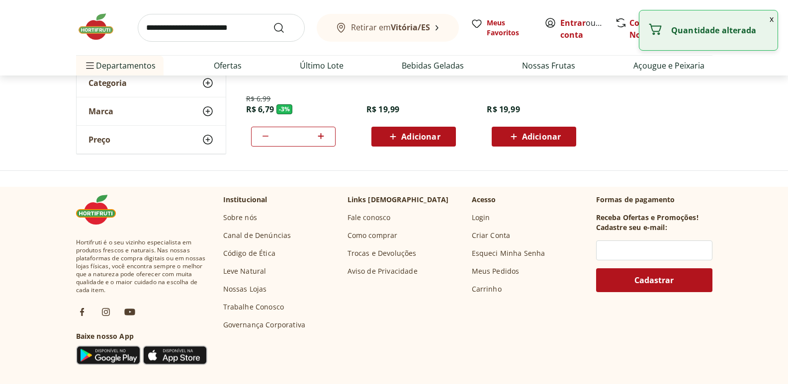
click at [321, 136] on icon at bounding box center [321, 136] width 6 height 6
type input "**"
click at [773, 17] on button "x" at bounding box center [772, 18] width 12 height 17
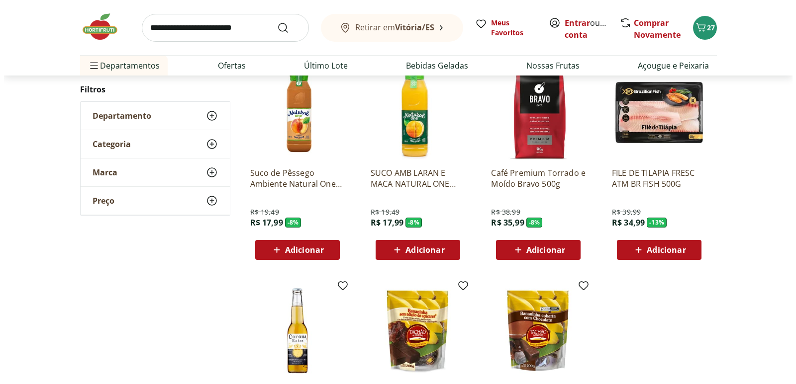
scroll to position [0, 0]
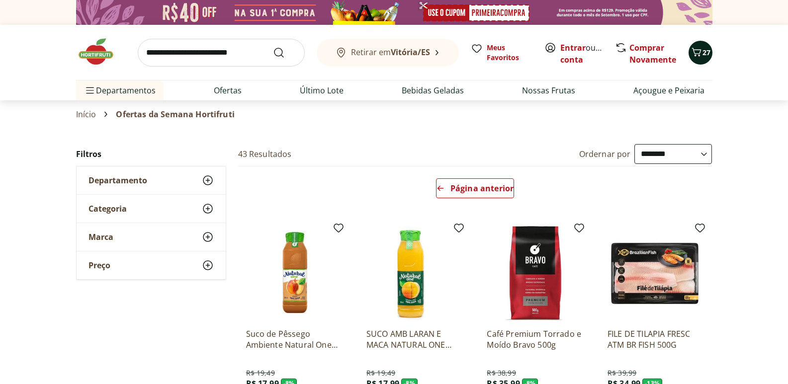
click at [699, 46] on icon "Carrinho" at bounding box center [697, 52] width 12 height 12
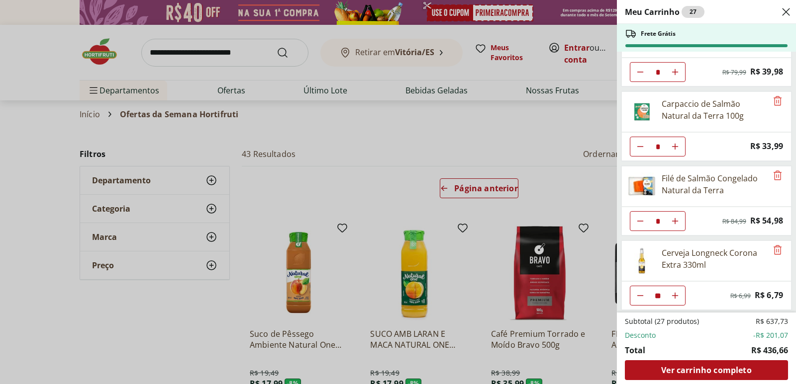
scroll to position [116, 0]
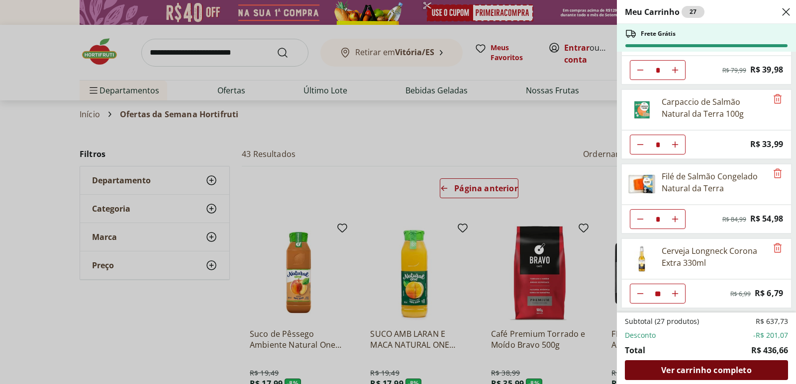
click at [691, 365] on div "Ver carrinho completo" at bounding box center [706, 371] width 163 height 20
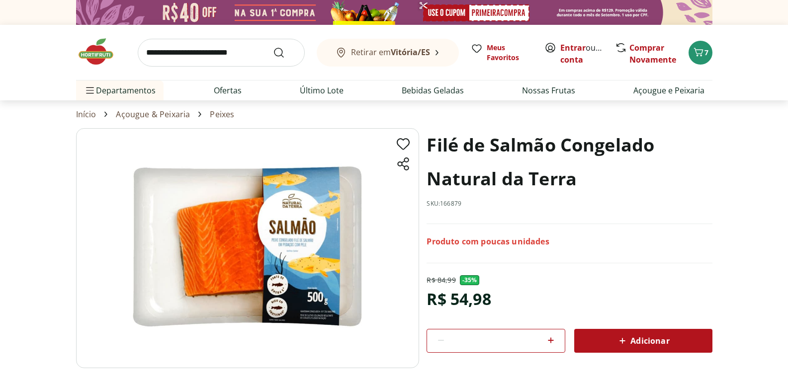
click at [551, 339] on section "Filé de Salmão Congelado Natural da Terra SKU: 166879 Produto com poucas unidad…" at bounding box center [394, 278] width 637 height 300
